Goal: Find contact information: Find contact information

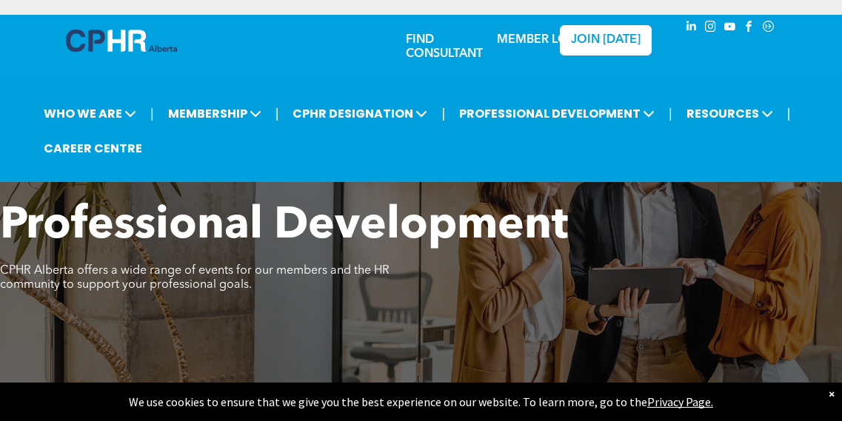
click at [430, 50] on link "FIND CONSULTANT" at bounding box center [444, 47] width 77 height 26
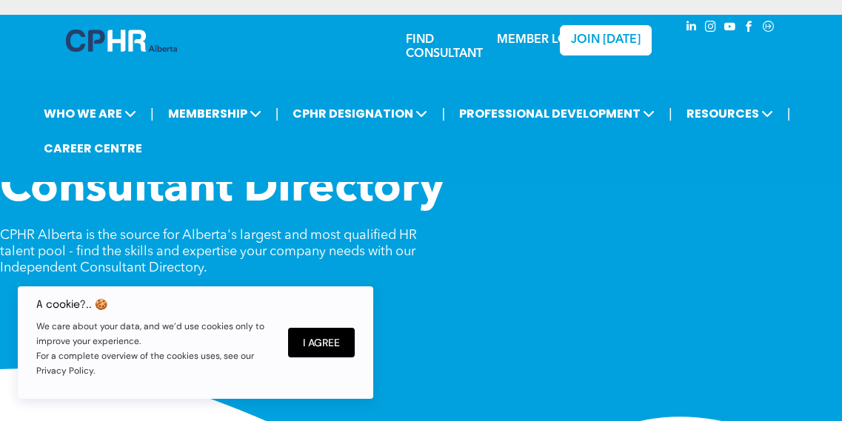
click at [317, 327] on div "A cookie?.. 🍪 We care about your data, and we’d use cookies only to improve you…" at bounding box center [196, 343] width 356 height 113
click at [324, 341] on button "I Agree" at bounding box center [321, 343] width 67 height 30
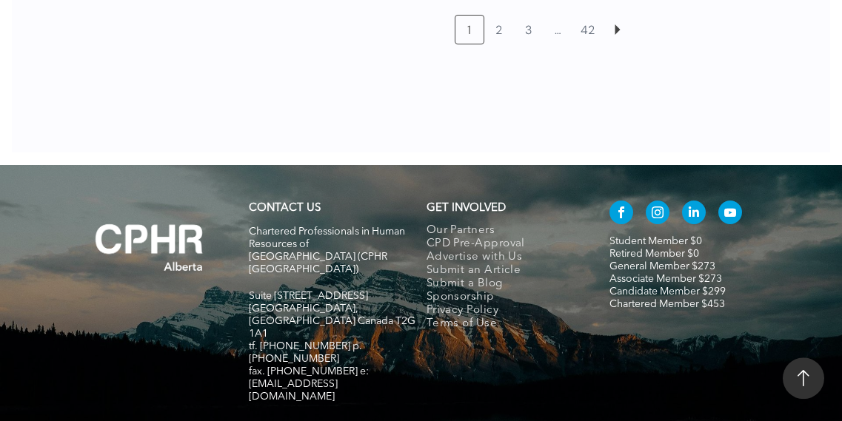
scroll to position [1710, 0]
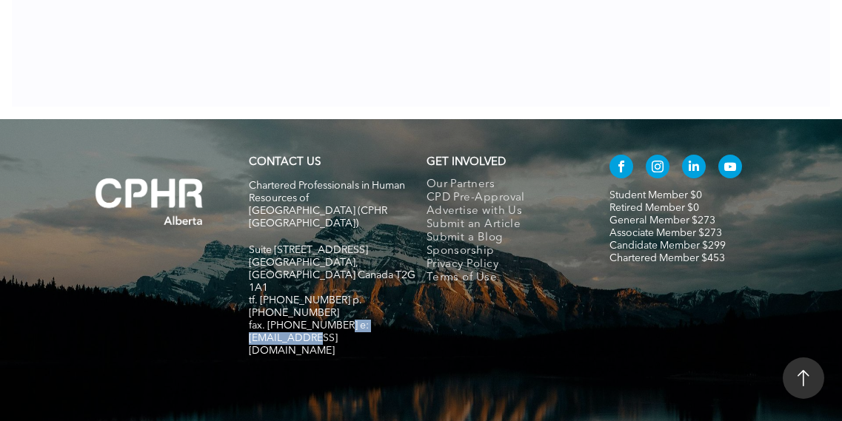
drag, startPoint x: 337, startPoint y: 278, endPoint x: 251, endPoint y: 277, distance: 85.9
click at [251, 320] on h5 "fax. [PHONE_NUMBER] e:[EMAIL_ADDRESS][DOMAIN_NAME]" at bounding box center [332, 339] width 167 height 38
copy span "e:[EMAIL_ADDRESS][DOMAIN_NAME]"
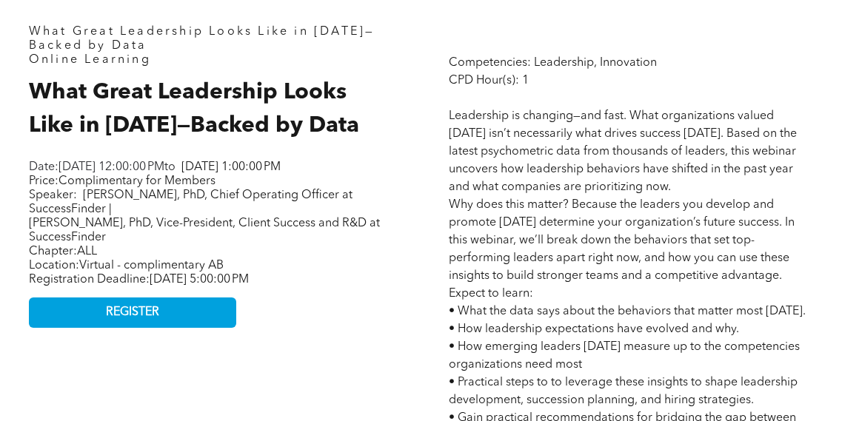
scroll to position [646, 0]
